Goal: Information Seeking & Learning: Find specific fact

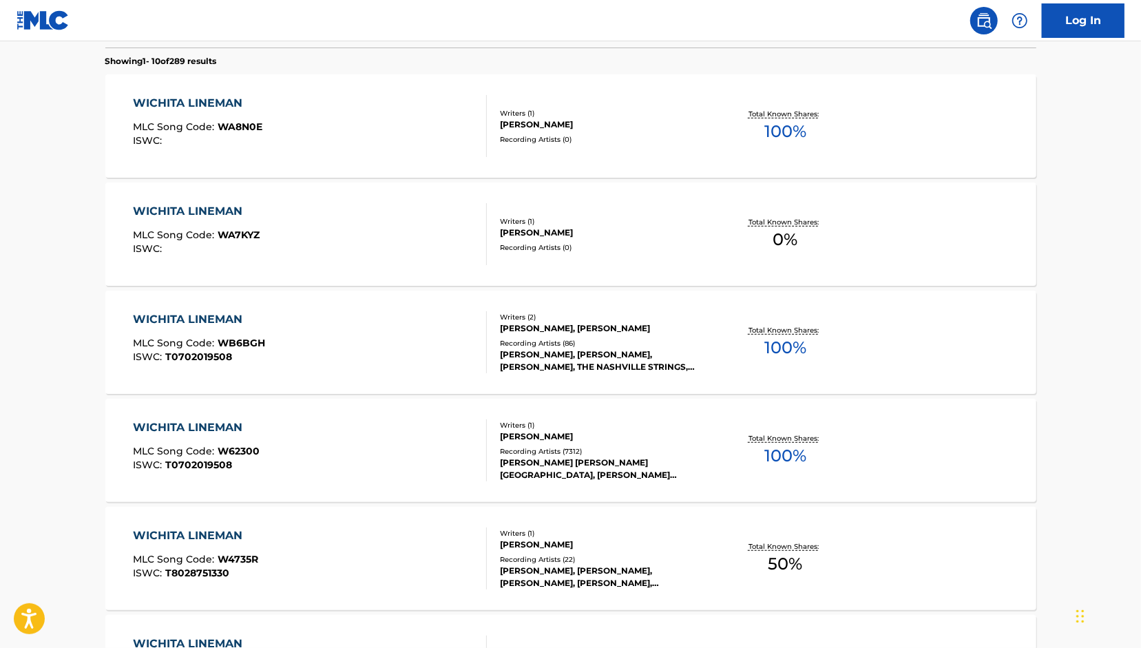
scroll to position [413, 0]
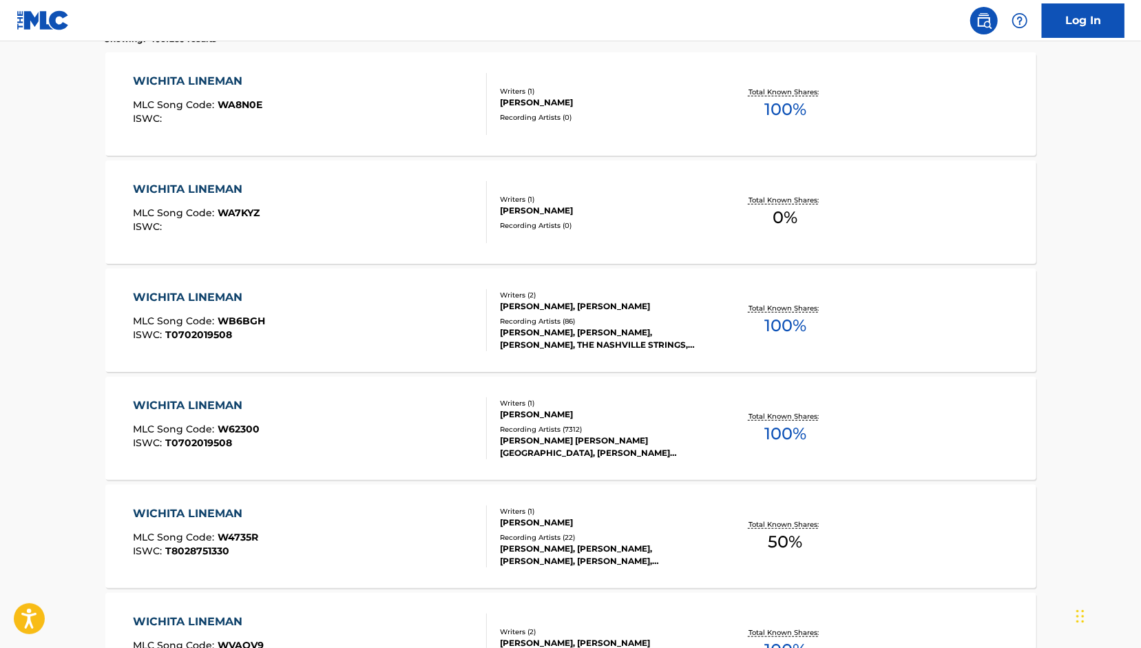
click at [474, 427] on div "WICHITA LINEMAN MLC Song Code : W62300 ISWC : T0702019508" at bounding box center [310, 428] width 354 height 62
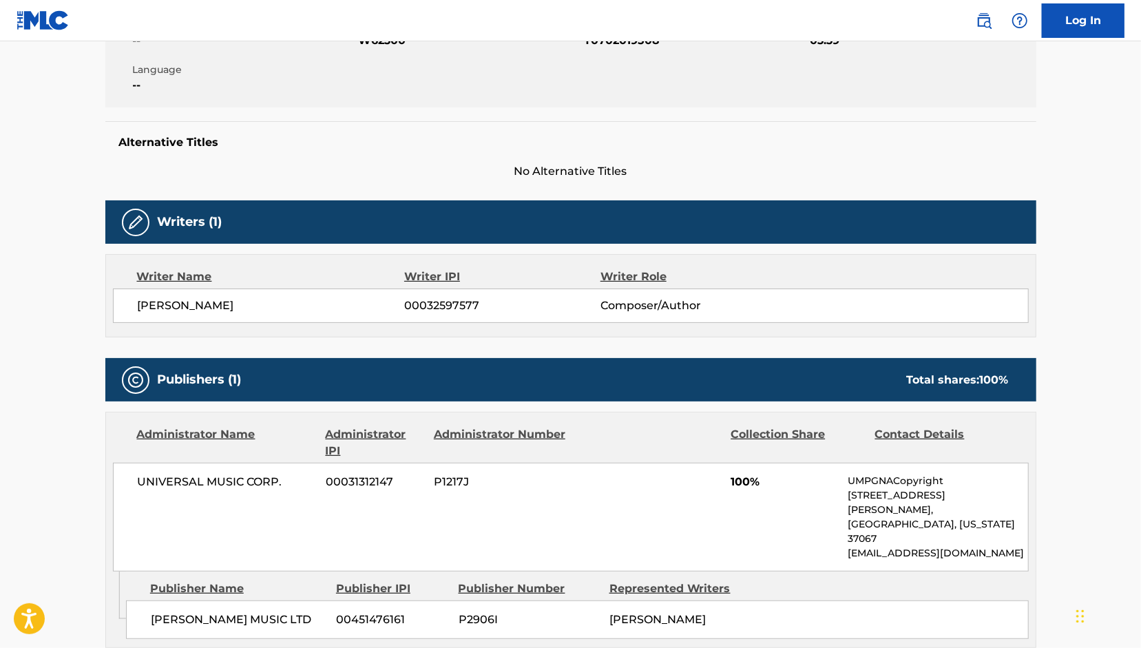
scroll to position [207, 0]
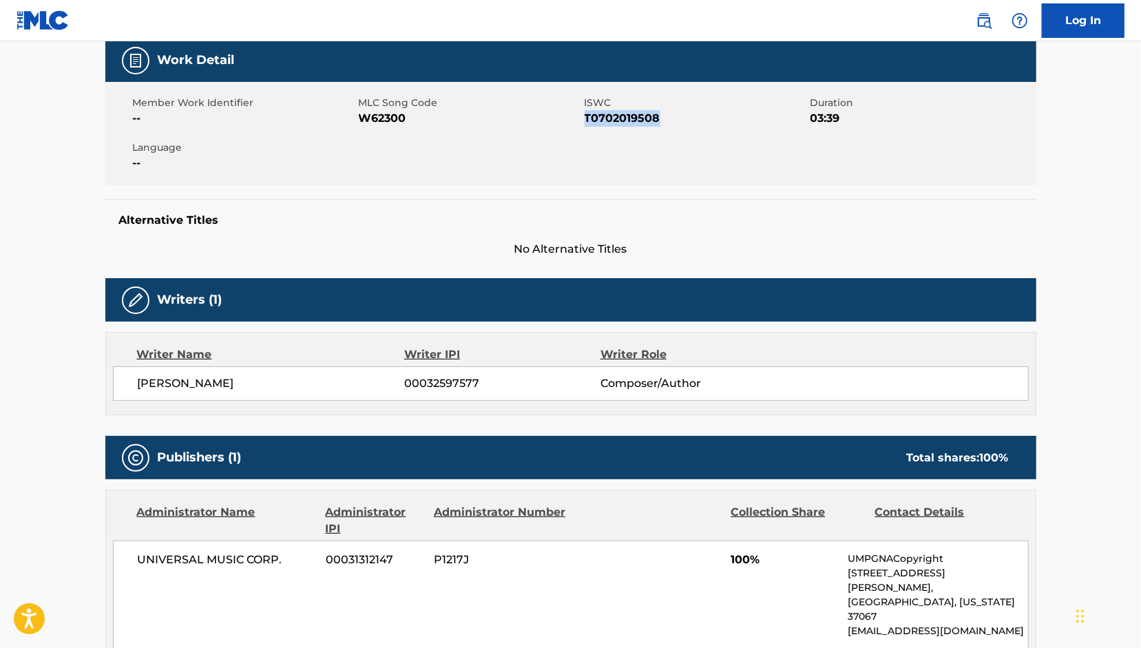
drag, startPoint x: 670, startPoint y: 121, endPoint x: 584, endPoint y: 125, distance: 85.5
click at [585, 125] on span "T0702019508" at bounding box center [696, 118] width 222 height 17
copy span "T0702019508"
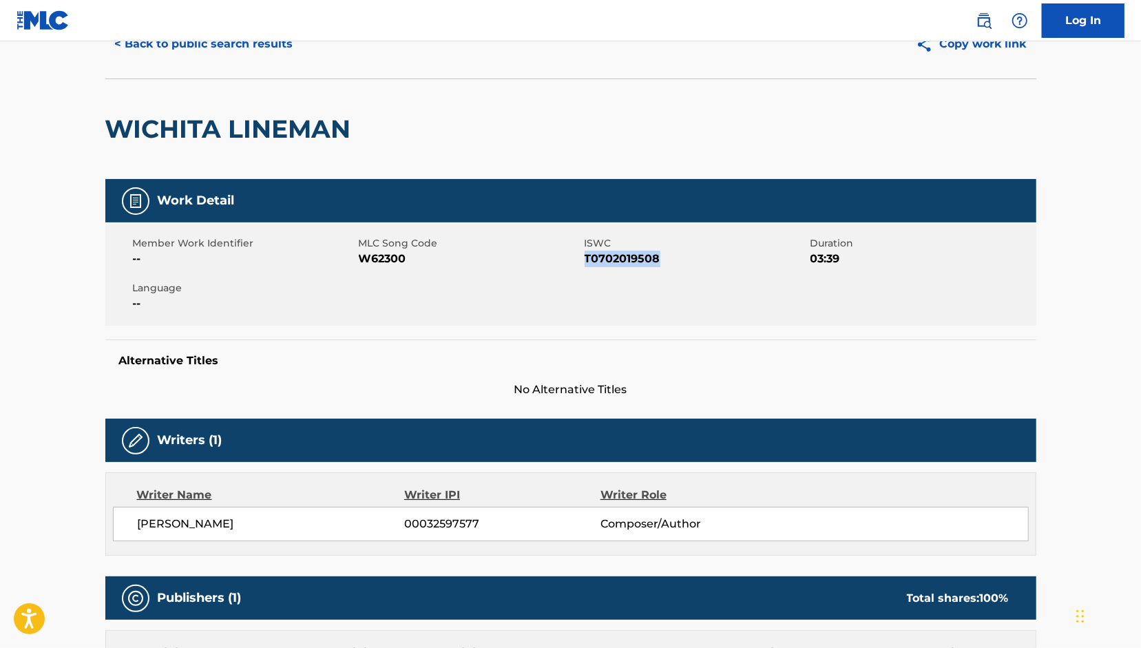
scroll to position [0, 0]
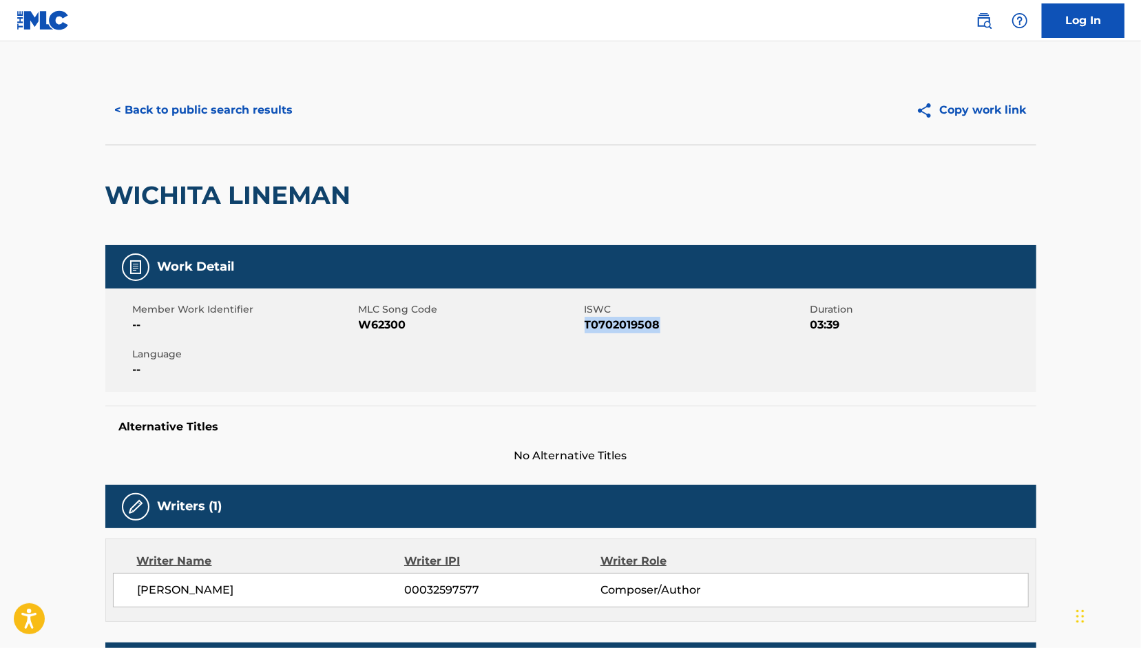
click at [192, 104] on button "< Back to public search results" at bounding box center [204, 110] width 198 height 34
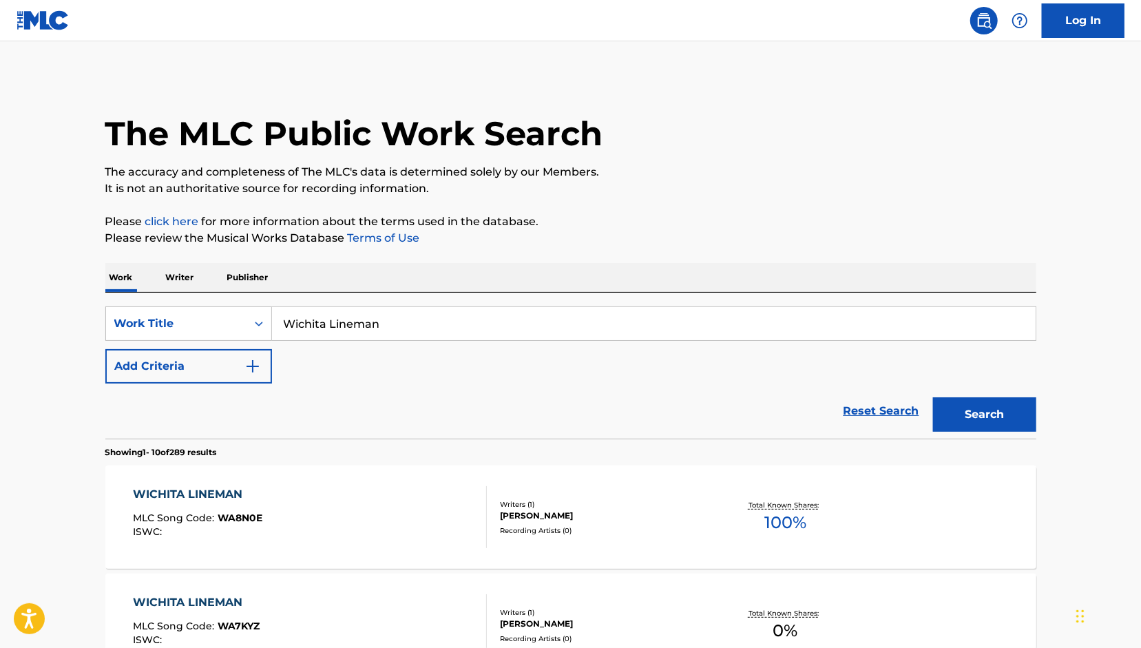
drag, startPoint x: 368, startPoint y: 324, endPoint x: 129, endPoint y: 298, distance: 239.8
click at [129, 298] on div "SearchWithCriteria07e3f5ec-280f-4c34-afab-16188ed72ad6 Work Title Wichita Linem…" at bounding box center [570, 366] width 931 height 146
click at [386, 323] on input "Wichita Lineman" at bounding box center [654, 323] width 764 height 33
drag, startPoint x: 318, startPoint y: 313, endPoint x: 193, endPoint y: 290, distance: 127.5
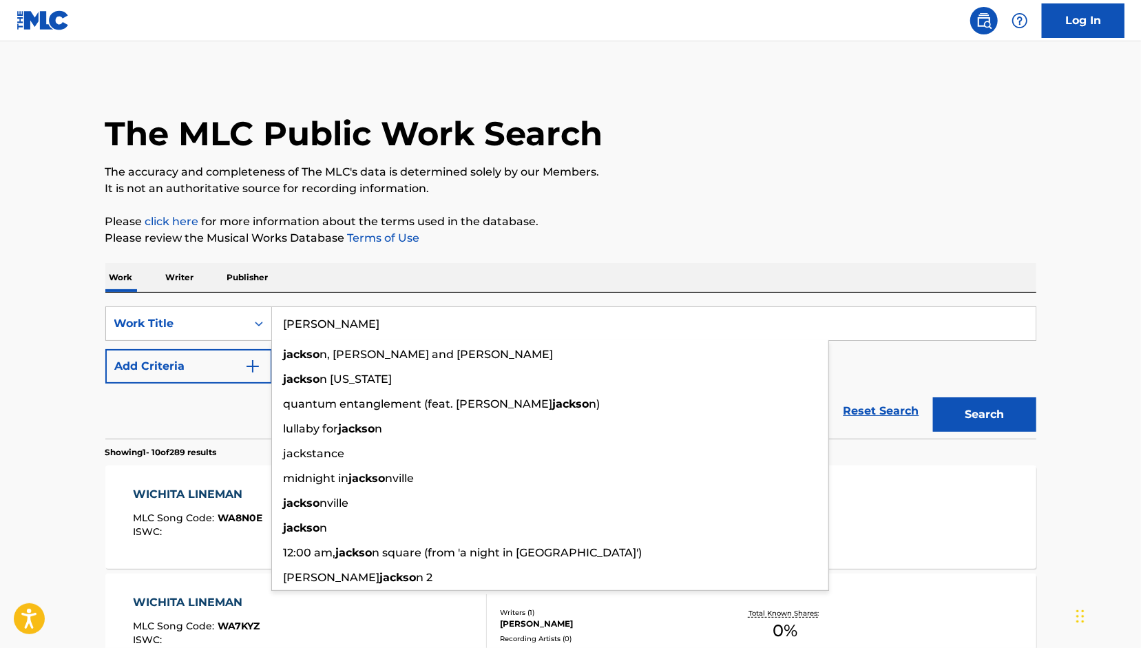
type input "[PERSON_NAME]"
click at [933, 397] on button "Search" at bounding box center [984, 414] width 103 height 34
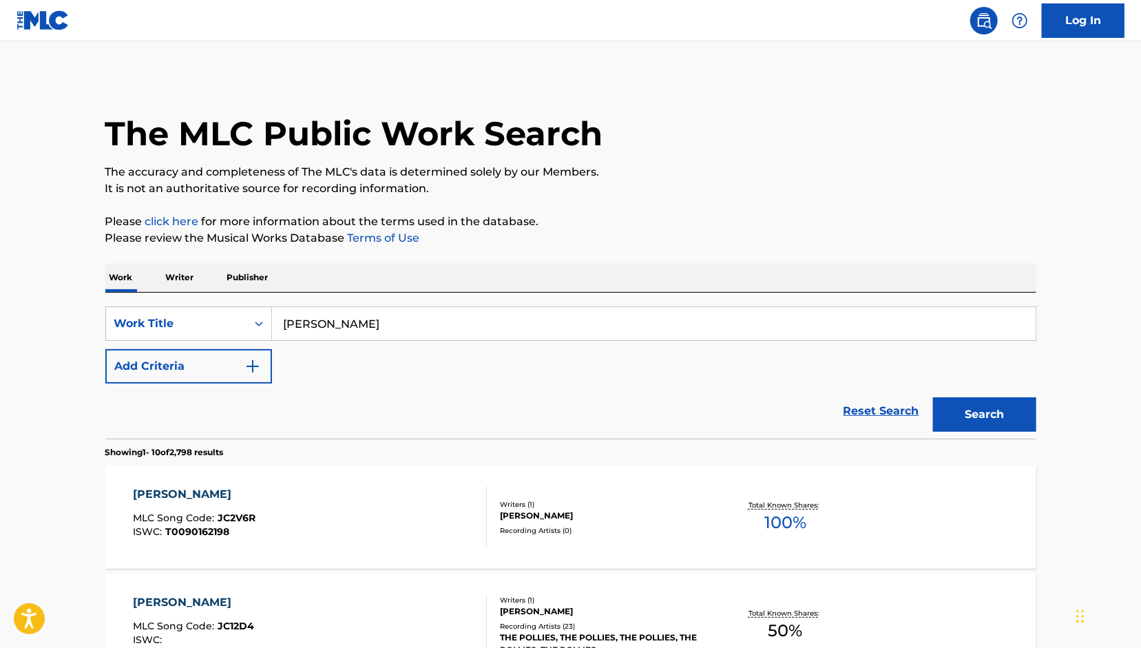
click at [186, 353] on button "Add Criteria" at bounding box center [188, 366] width 167 height 34
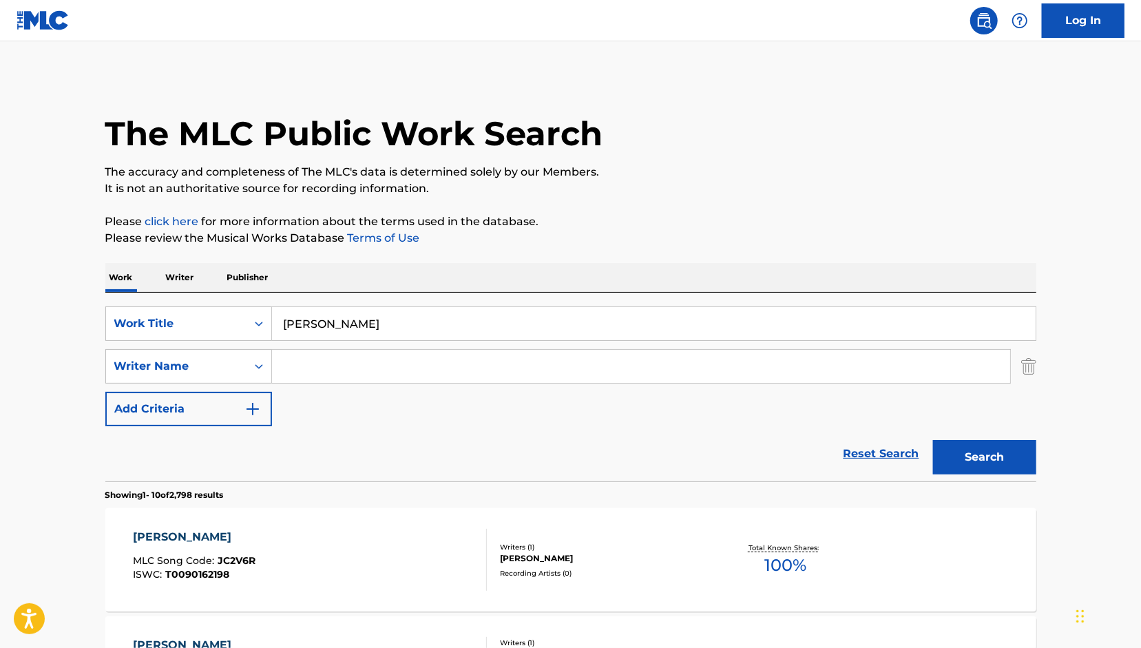
click at [396, 365] on input "Search Form" at bounding box center [641, 366] width 738 height 33
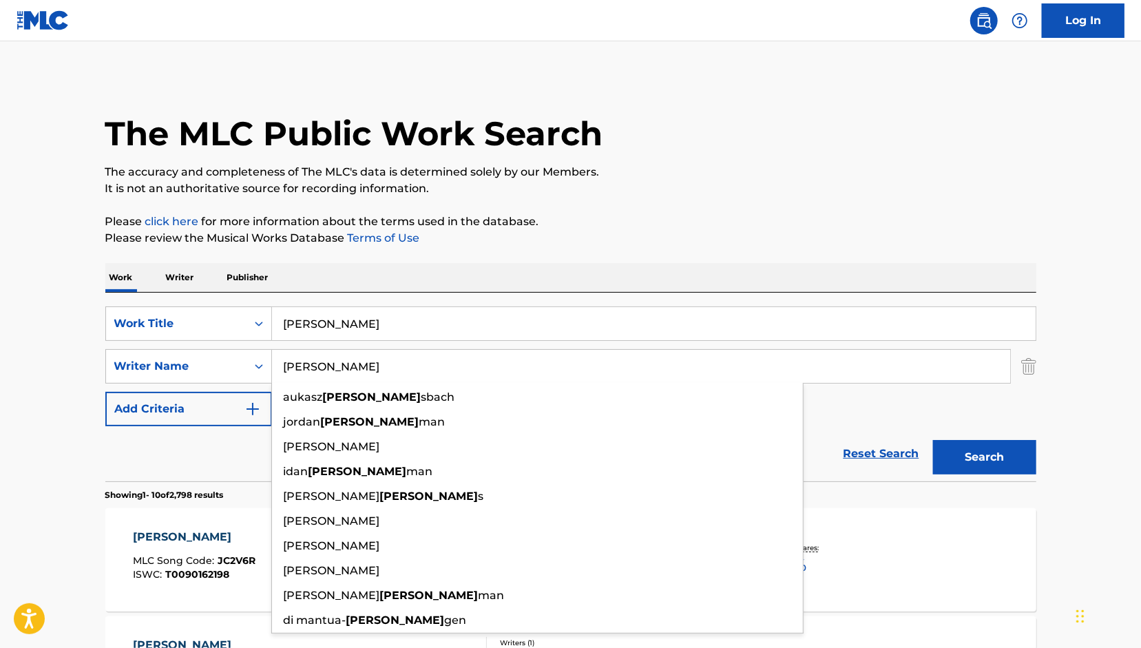
click at [933, 440] on button "Search" at bounding box center [984, 457] width 103 height 34
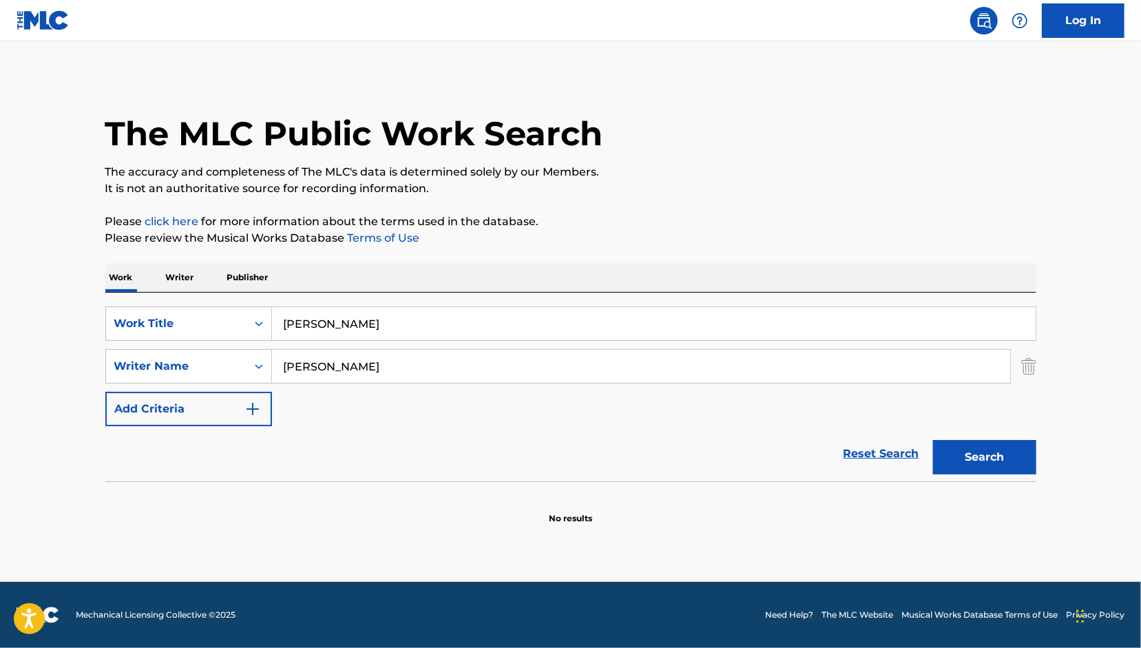
drag, startPoint x: 340, startPoint y: 364, endPoint x: 83, endPoint y: 323, distance: 260.2
click at [82, 324] on main "The MLC Public Work Search The accuracy and completeness of The MLC's data is d…" at bounding box center [570, 311] width 1141 height 541
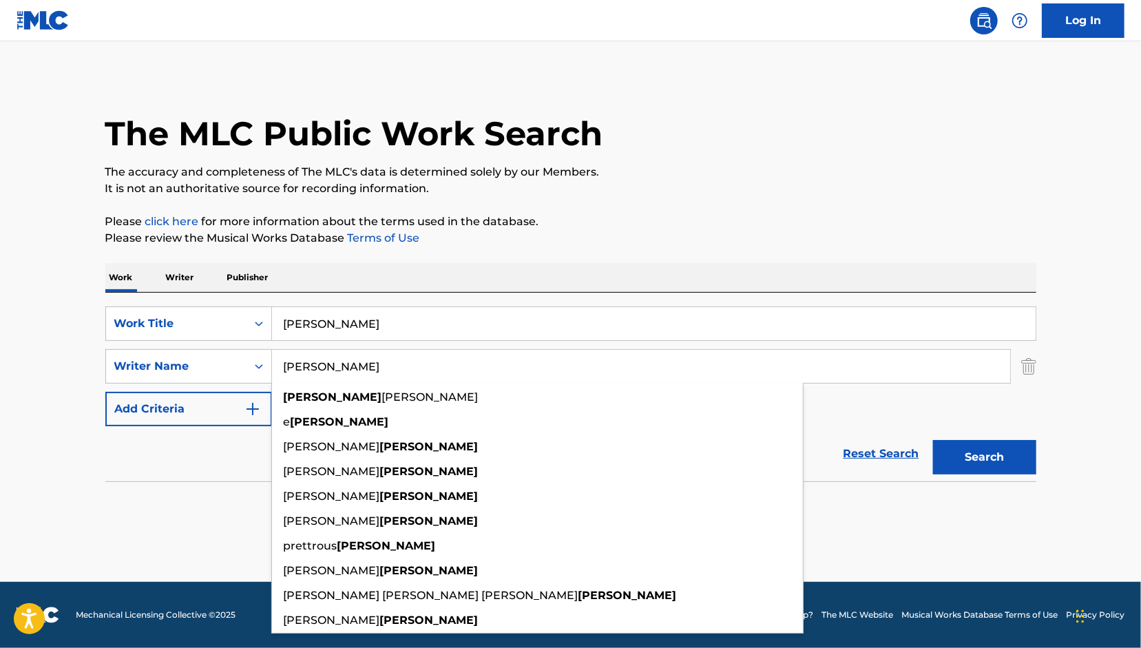
type input "[PERSON_NAME]"
click at [933, 440] on button "Search" at bounding box center [984, 457] width 103 height 34
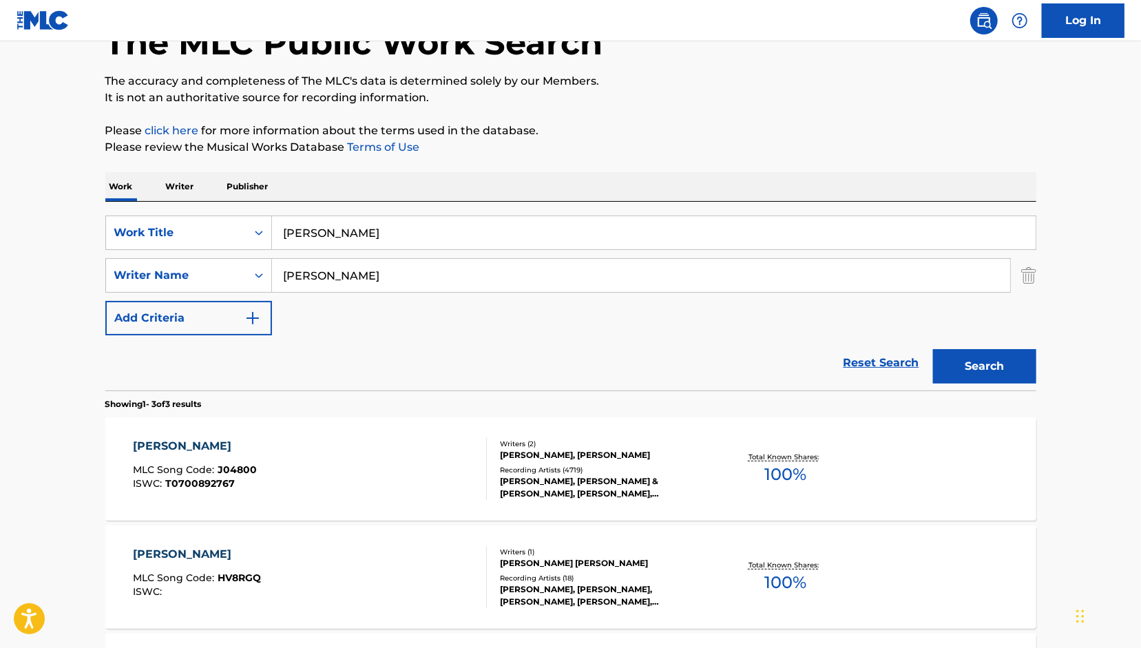
scroll to position [138, 0]
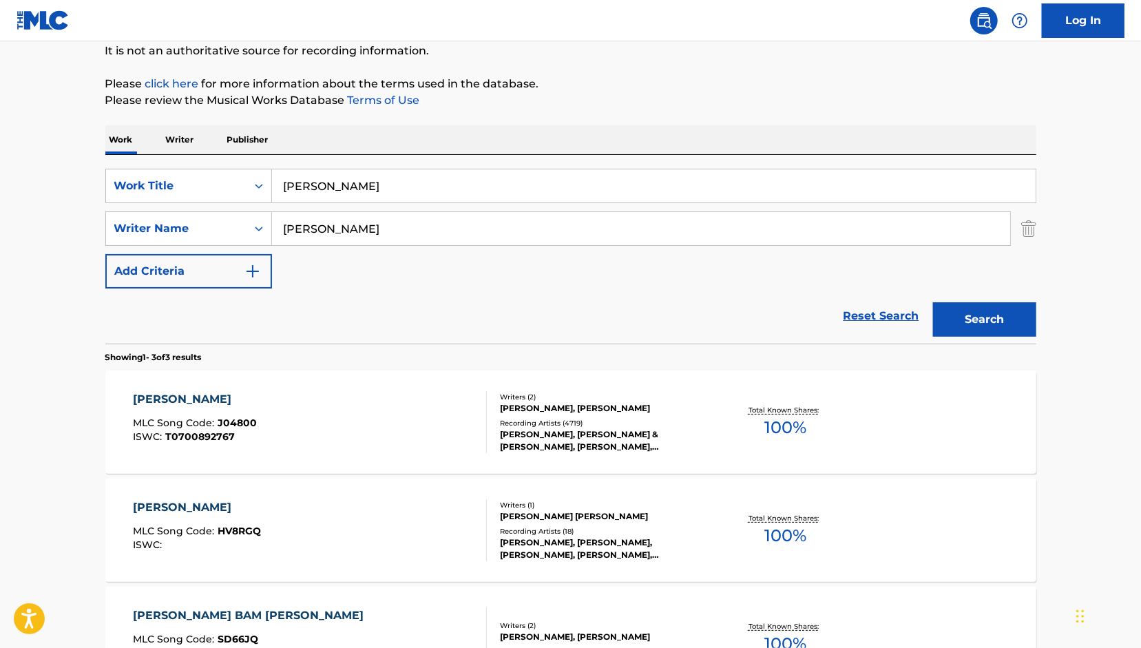
click at [364, 426] on div "[PERSON_NAME] MLC Song Code : J04800 ISWC : T0700892767" at bounding box center [310, 422] width 354 height 62
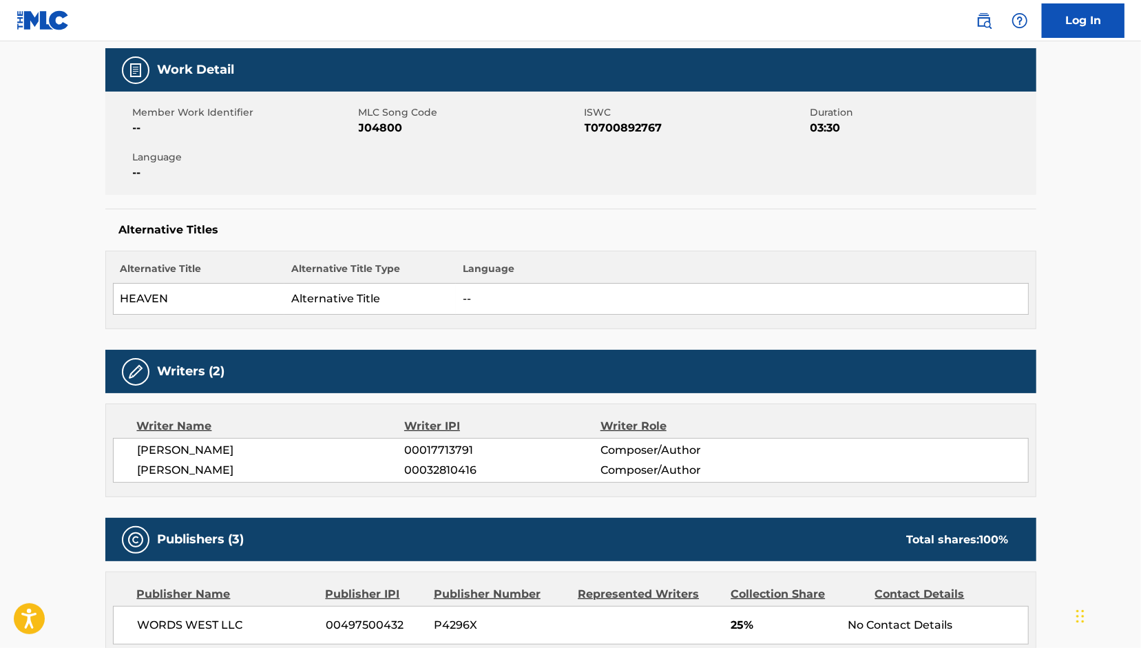
scroll to position [69, 0]
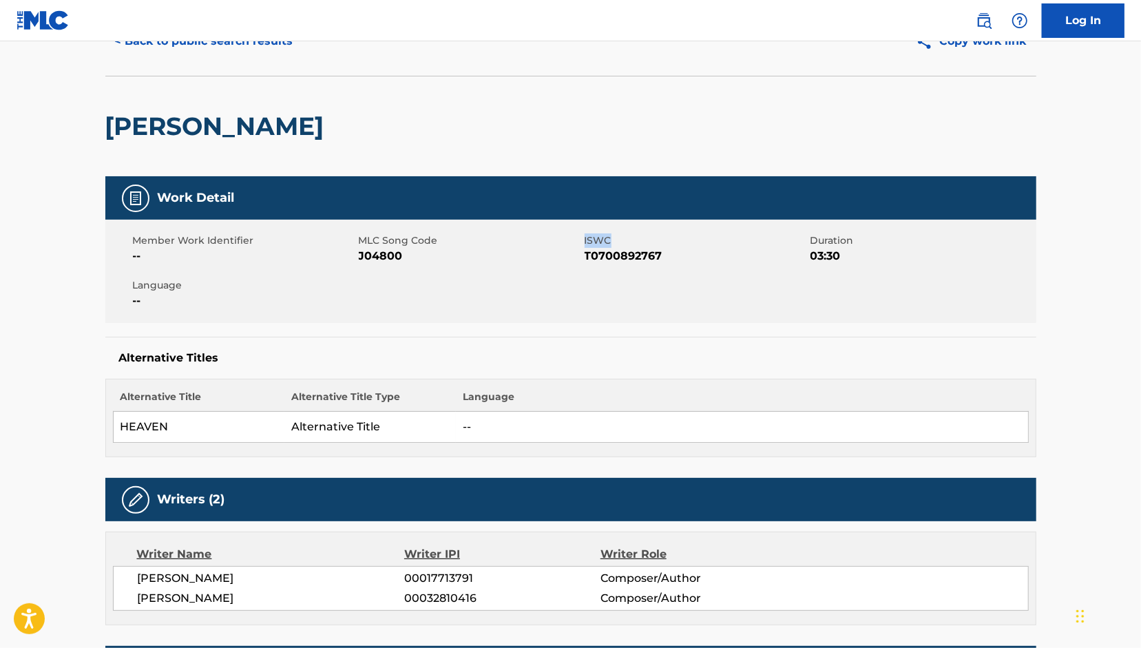
drag, startPoint x: 681, startPoint y: 244, endPoint x: 624, endPoint y: 259, distance: 58.5
click at [579, 253] on div "Member Work Identifier -- MLC Song Code J04800 ISWC T0700892767 Duration 03:30 …" at bounding box center [570, 271] width 931 height 103
click at [628, 259] on span "T0700892767" at bounding box center [696, 256] width 222 height 17
drag, startPoint x: 668, startPoint y: 254, endPoint x: 609, endPoint y: 234, distance: 62.7
click at [585, 248] on span "T0700892767" at bounding box center [696, 256] width 222 height 17
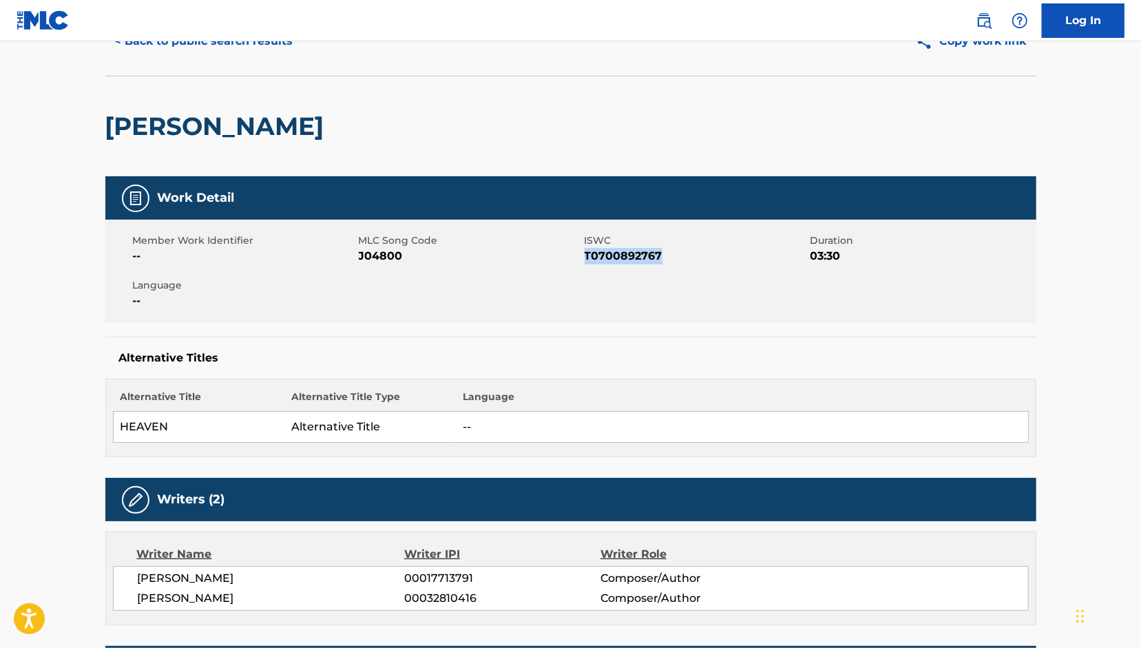
copy span "T0700892767"
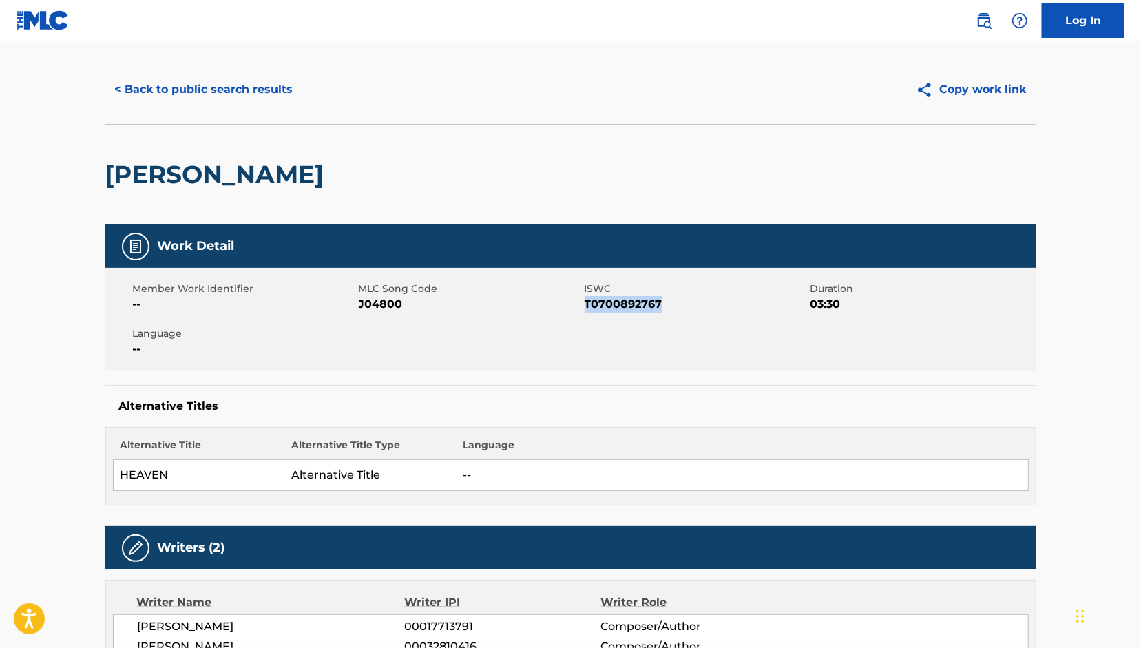
scroll to position [0, 0]
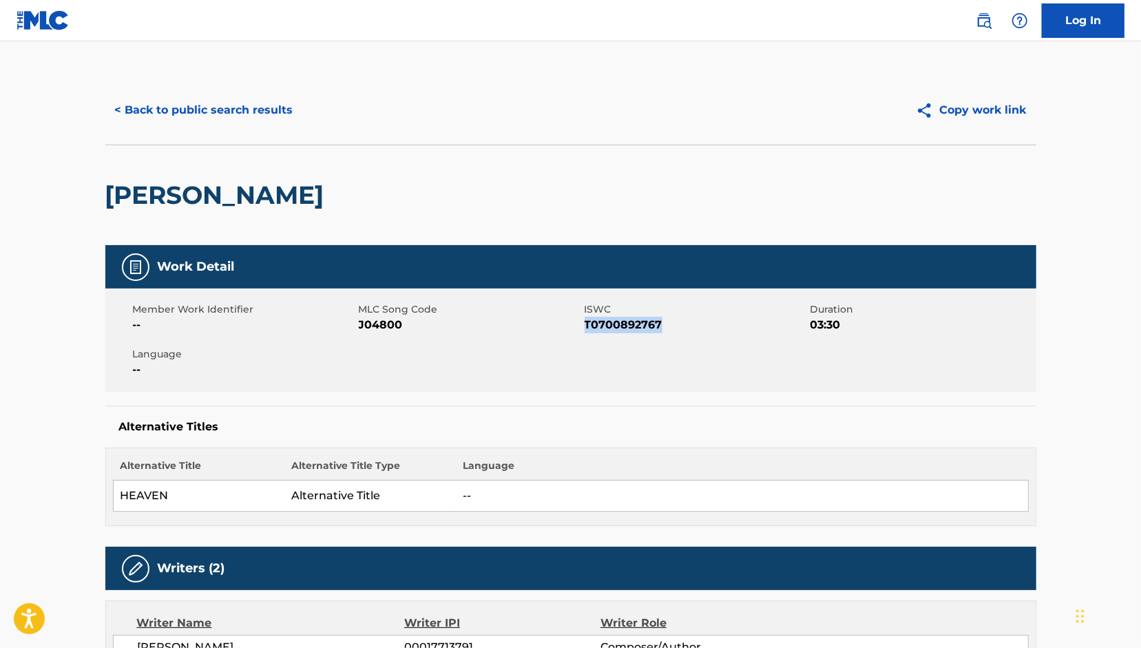
click at [203, 120] on button "< Back to public search results" at bounding box center [204, 110] width 198 height 34
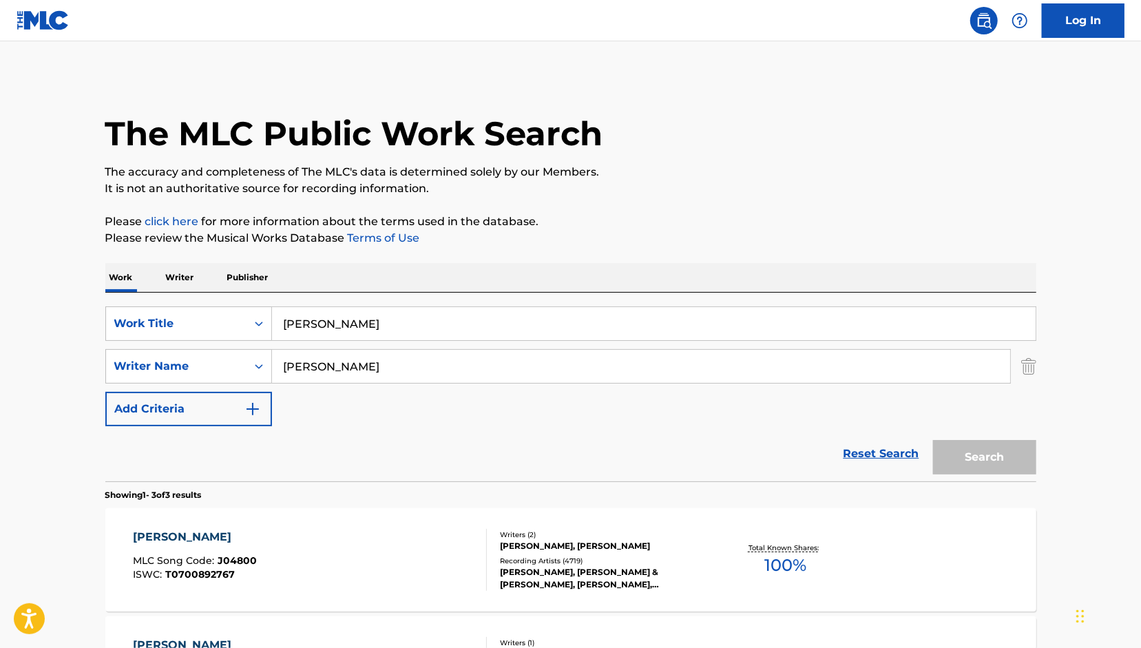
scroll to position [138, 0]
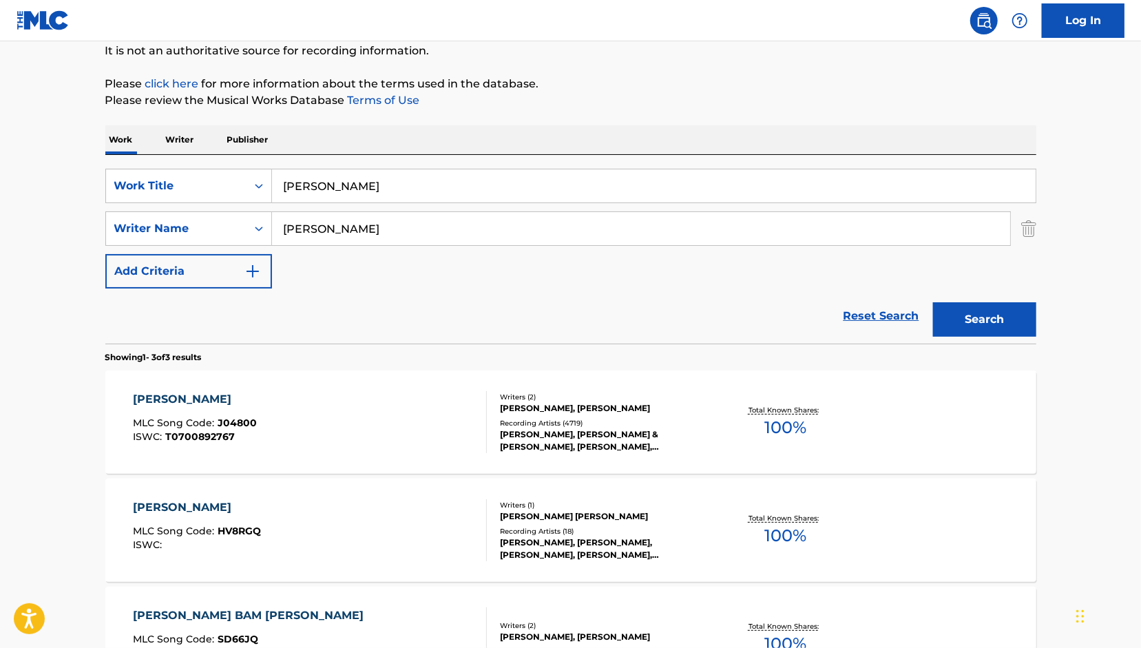
drag, startPoint x: 380, startPoint y: 183, endPoint x: 178, endPoint y: 162, distance: 203.6
click at [178, 162] on div "SearchWithCriteria07e3f5ec-280f-4c34-afab-16188ed72ad6 Work Title [PERSON_NAME]…" at bounding box center [570, 249] width 931 height 189
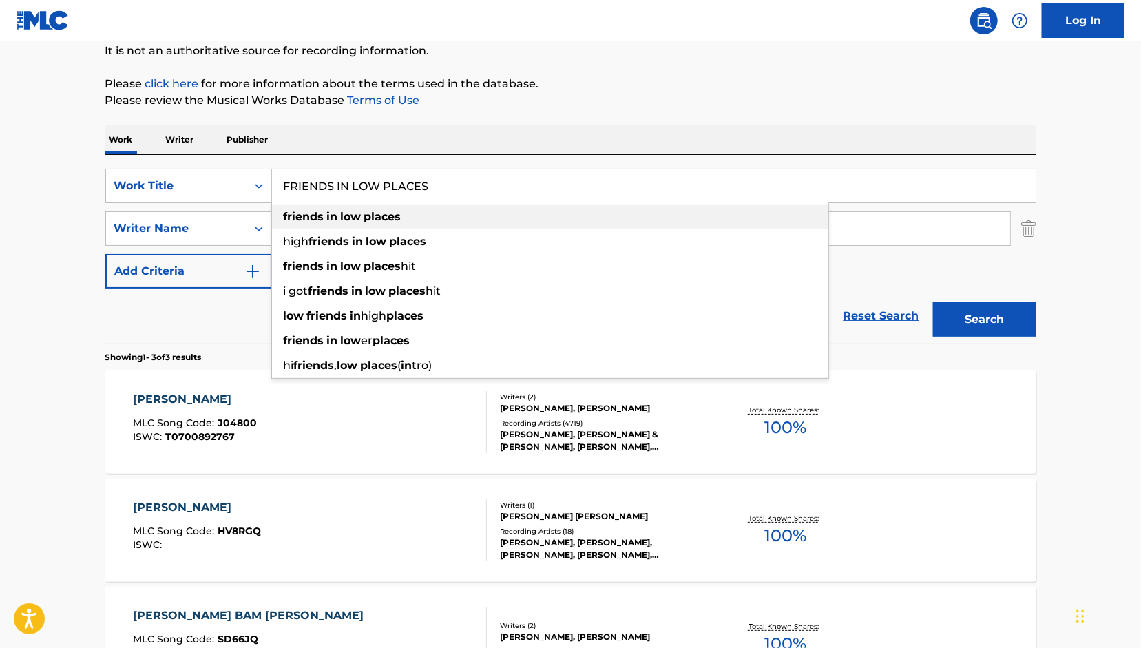
click at [493, 218] on div "friends in low places" at bounding box center [550, 217] width 557 height 25
type input "friends in low places"
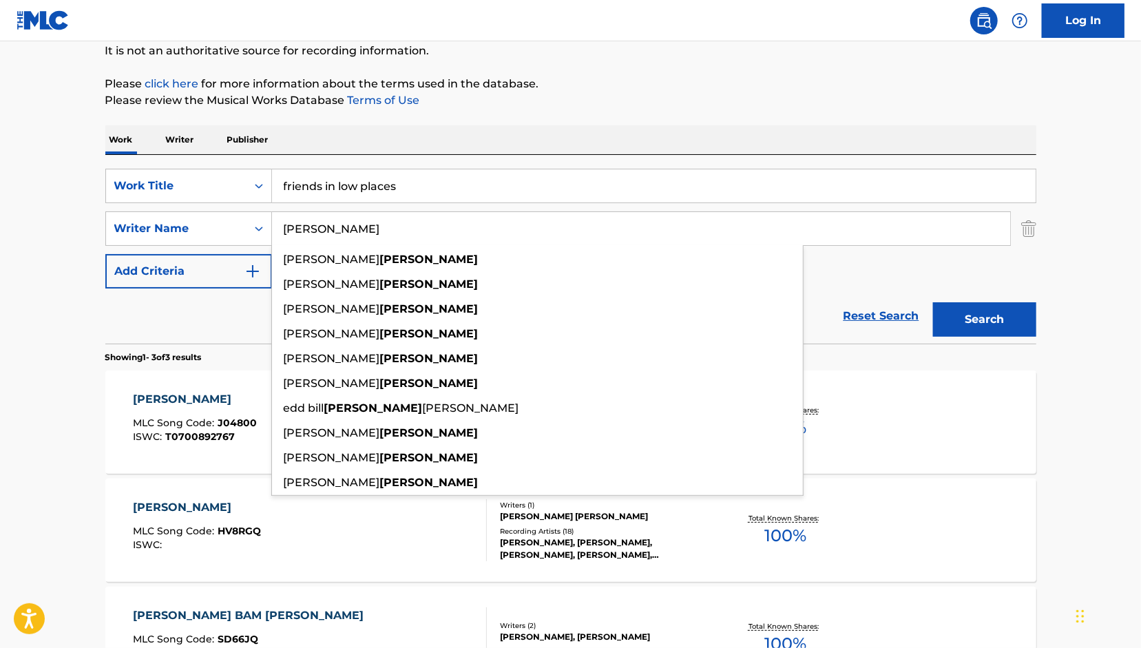
drag, startPoint x: 477, startPoint y: 223, endPoint x: 58, endPoint y: 222, distance: 418.8
click at [58, 222] on main "The MLC Public Work Search The accuracy and completeness of The MLC's data is d…" at bounding box center [570, 333] width 1141 height 858
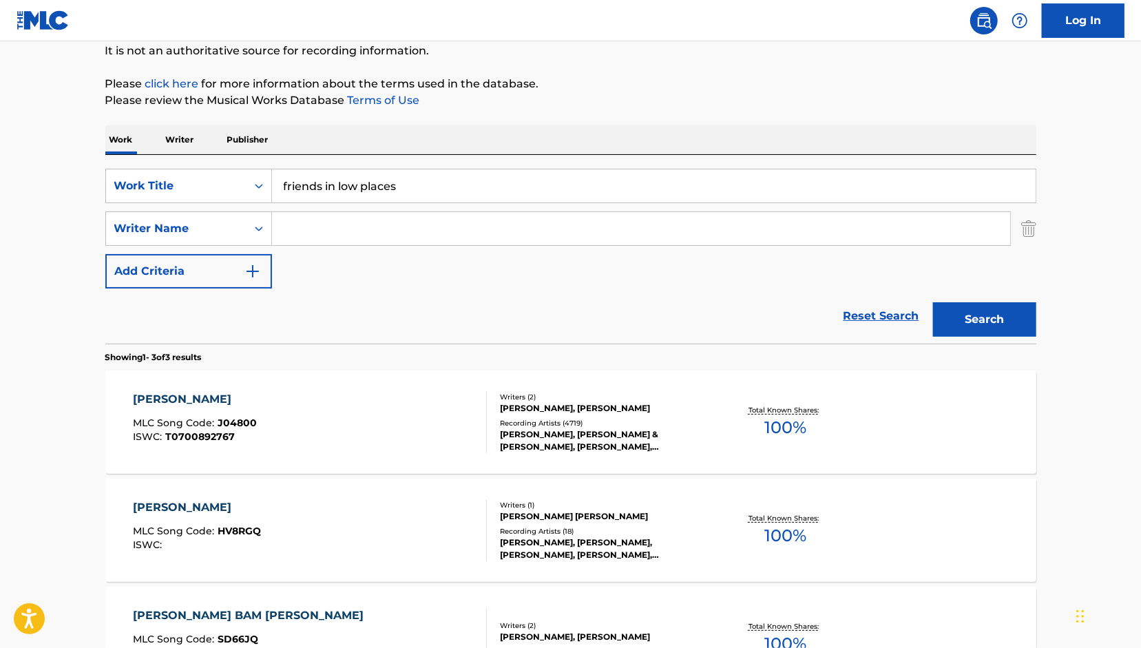
click at [974, 312] on button "Search" at bounding box center [984, 319] width 103 height 34
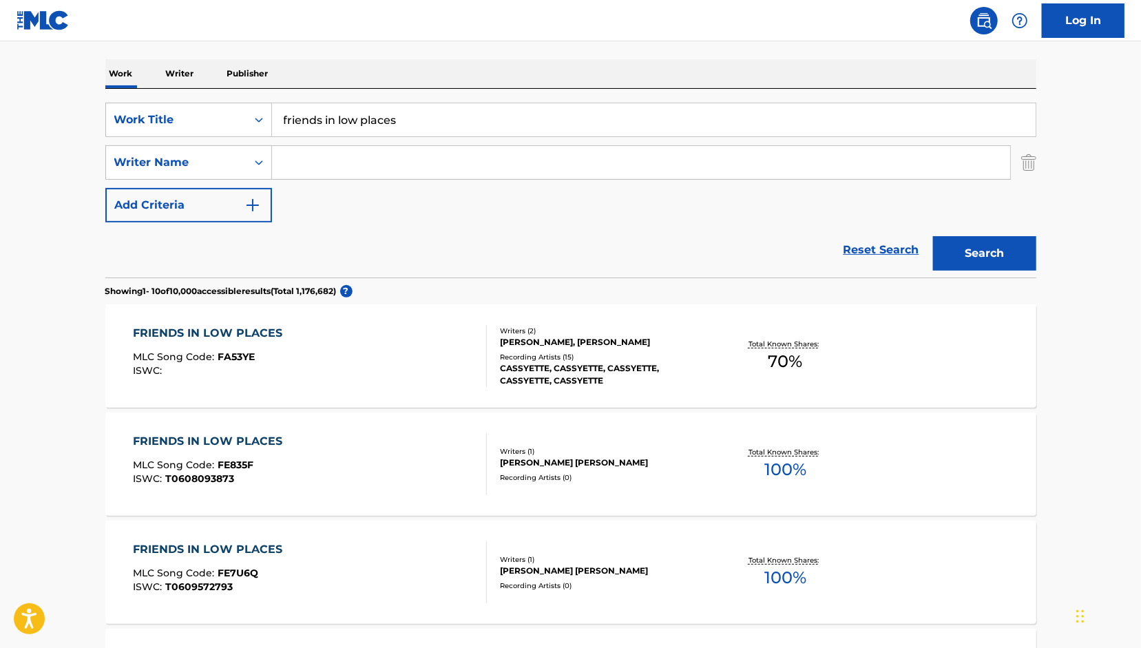
scroll to position [0, 0]
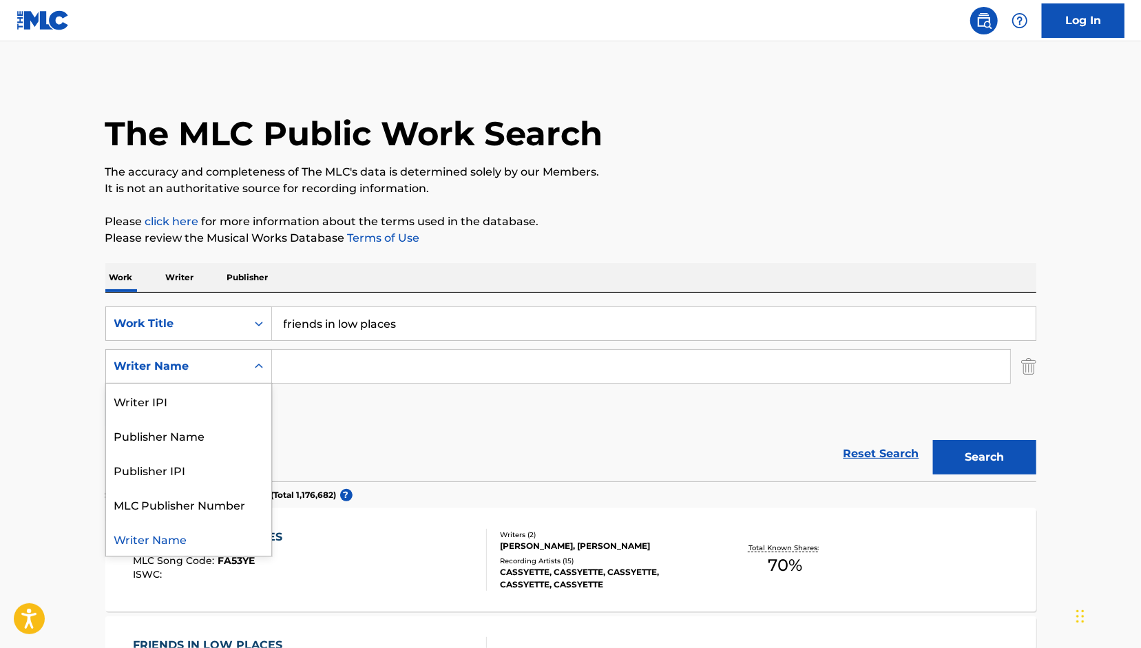
click at [220, 371] on div "Writer Name" at bounding box center [176, 366] width 124 height 17
click at [206, 437] on div "Publisher Name" at bounding box center [188, 435] width 165 height 34
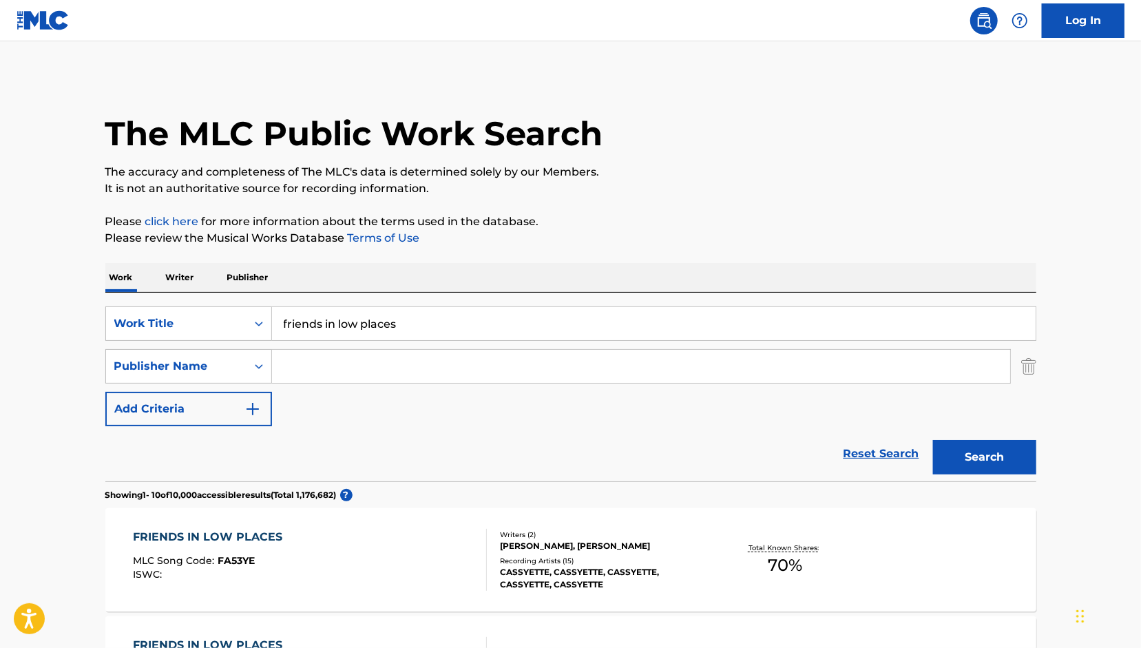
click at [301, 374] on input "Search Form" at bounding box center [641, 366] width 738 height 33
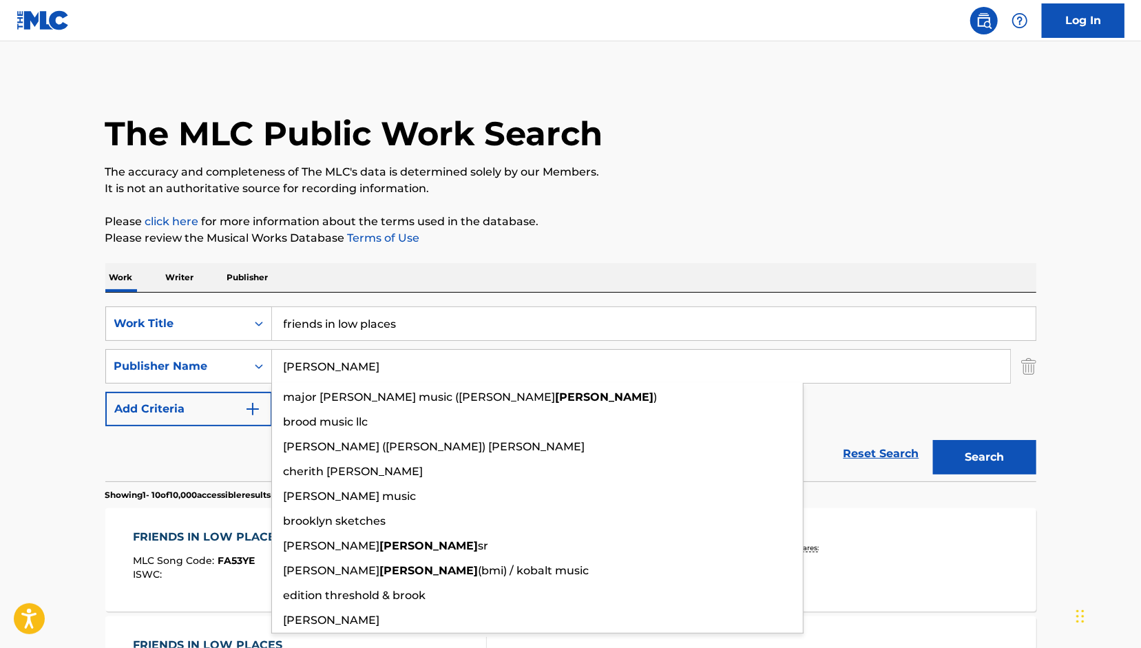
type input "[PERSON_NAME]"
click at [933, 440] on button "Search" at bounding box center [984, 457] width 103 height 34
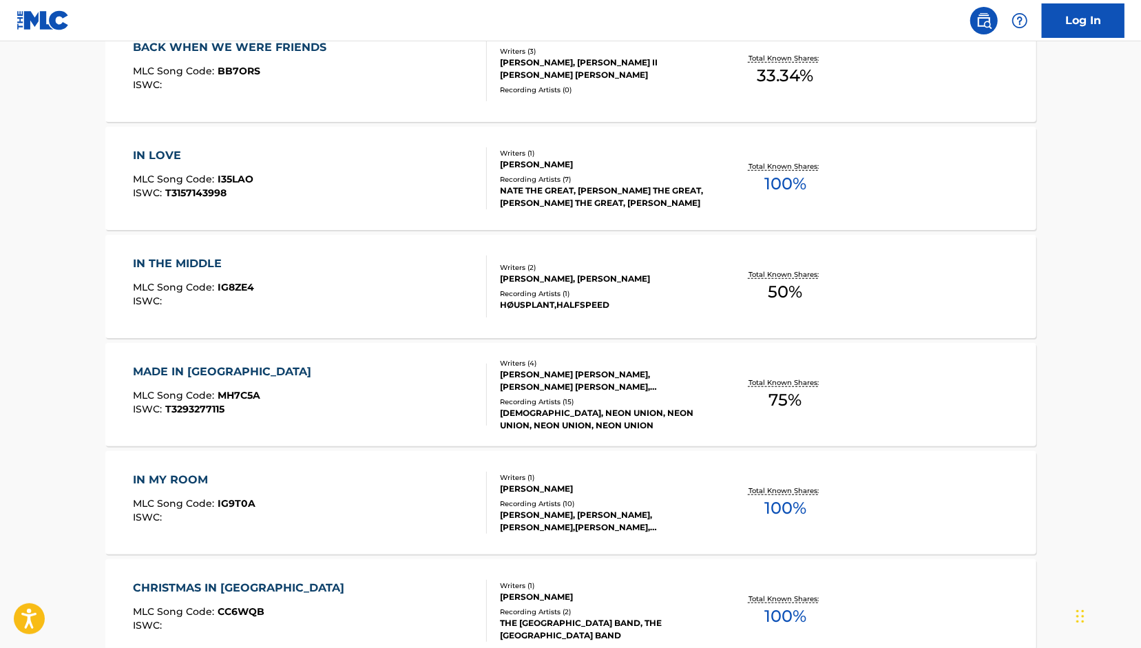
scroll to position [47, 0]
